Goal: Transaction & Acquisition: Purchase product/service

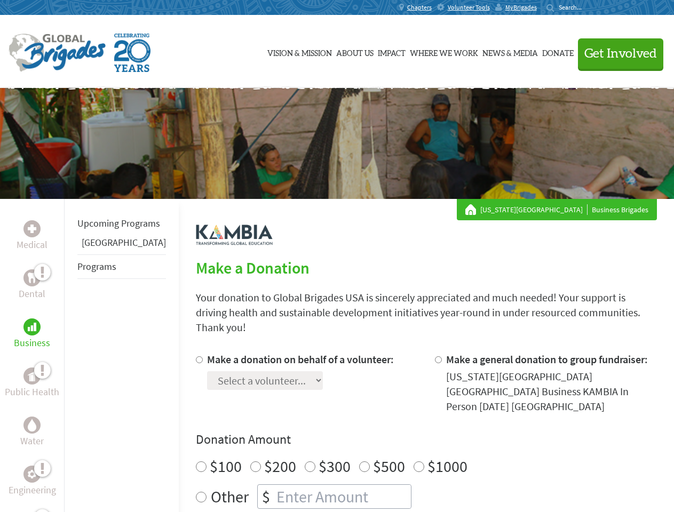
click at [589, 7] on div "Search for:" at bounding box center [568, 7] width 43 height 9
click at [616, 53] on span "Get Involved" at bounding box center [620, 54] width 73 height 13
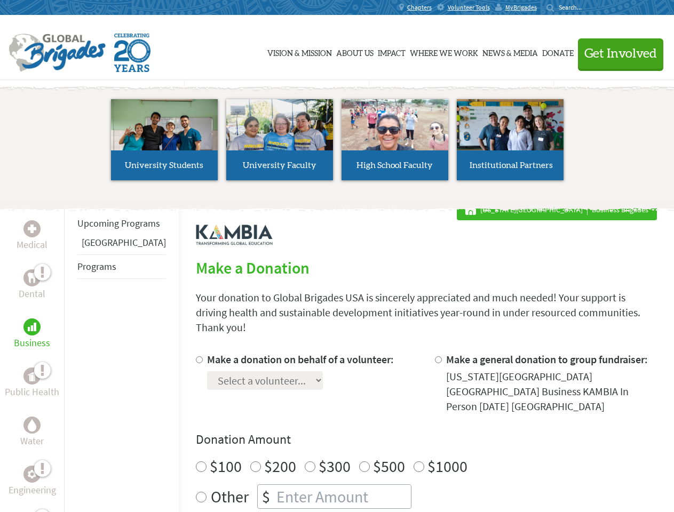
click at [72, 355] on div "Upcoming Programs Panama Programs" at bounding box center [121, 455] width 115 height 512
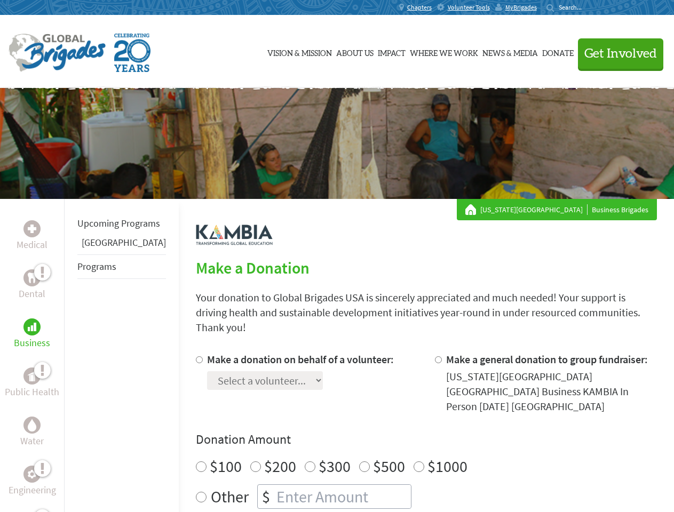
click at [409, 431] on div "Donation Amount $100 $200 $300 $500 $1000 Other $" at bounding box center [426, 470] width 461 height 78
click at [196, 357] on input "Make a donation on behalf of a volunteer:" at bounding box center [199, 360] width 7 height 7
radio input "true"
click at [435, 357] on input "Make a general donation to group fundraiser:" at bounding box center [438, 360] width 7 height 7
radio input "true"
